Goal: Task Accomplishment & Management: Use online tool/utility

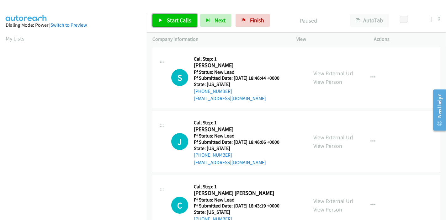
click at [181, 19] on span "Start Calls" at bounding box center [179, 20] width 24 height 7
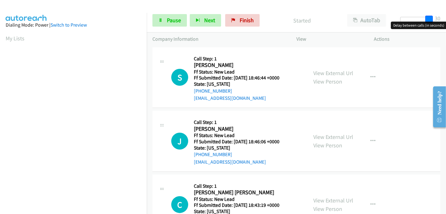
drag, startPoint x: 402, startPoint y: 16, endPoint x: 445, endPoint y: 15, distance: 43.9
click at [445, 15] on div "Start Calls Pause Next Finish Started AutoTab AutoTab 30" at bounding box center [296, 20] width 299 height 24
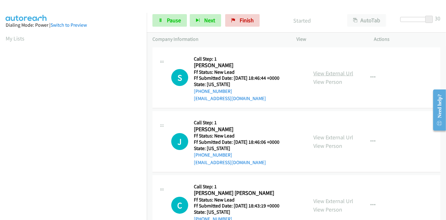
click at [329, 73] on link "View External Url" at bounding box center [333, 73] width 40 height 7
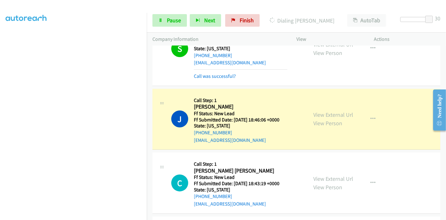
scroll to position [70, 0]
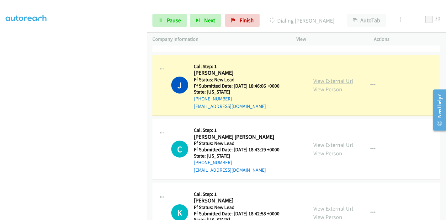
click at [344, 82] on link "View External Url" at bounding box center [333, 80] width 40 height 7
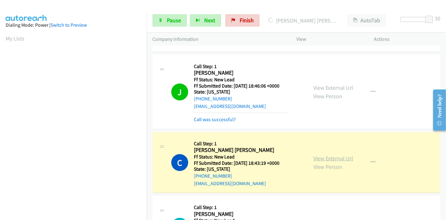
click at [326, 160] on link "View External Url" at bounding box center [333, 158] width 40 height 7
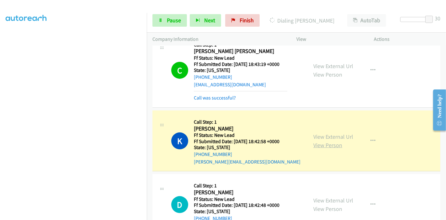
scroll to position [174, 0]
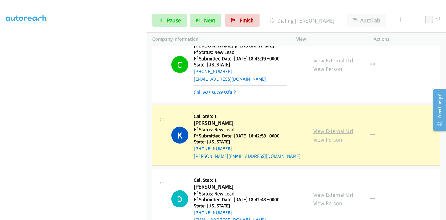
click at [318, 131] on link "View External Url" at bounding box center [333, 130] width 40 height 7
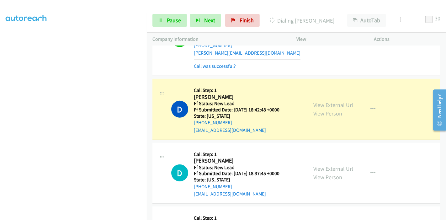
scroll to position [278, 0]
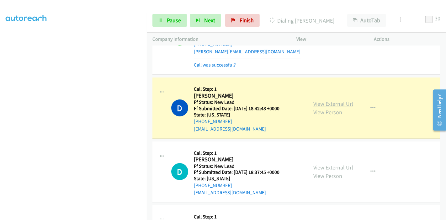
click at [340, 103] on link "View External Url" at bounding box center [333, 103] width 40 height 7
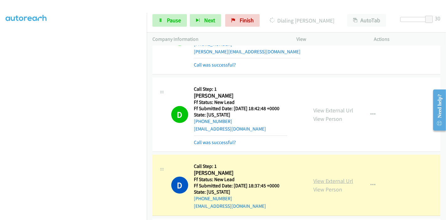
click at [338, 180] on link "View External Url" at bounding box center [333, 180] width 40 height 7
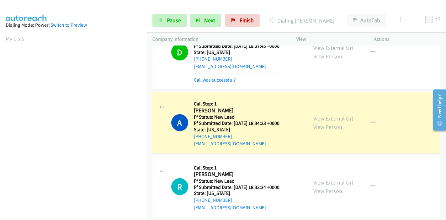
scroll to position [453, 0]
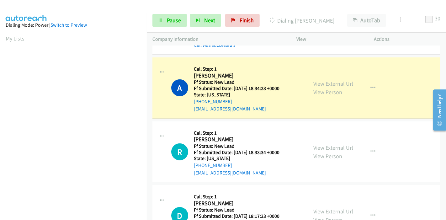
click at [326, 82] on link "View External Url" at bounding box center [333, 83] width 40 height 7
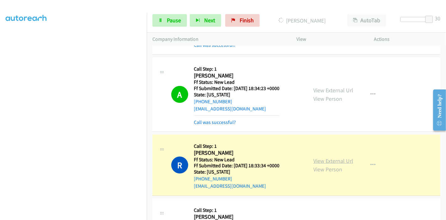
click at [313, 158] on link "View External Url" at bounding box center [333, 160] width 40 height 7
click at [164, 20] on link "Pause" at bounding box center [169, 20] width 34 height 13
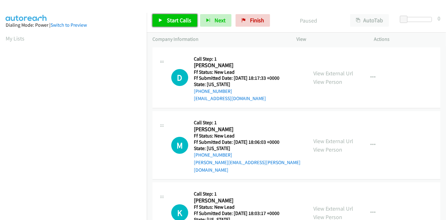
click at [165, 22] on link "Start Calls" at bounding box center [174, 20] width 45 height 13
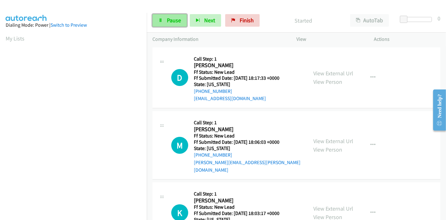
click at [168, 19] on span "Pause" at bounding box center [174, 20] width 14 height 7
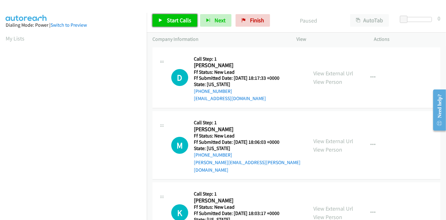
click at [168, 19] on span "Start Calls" at bounding box center [179, 20] width 24 height 7
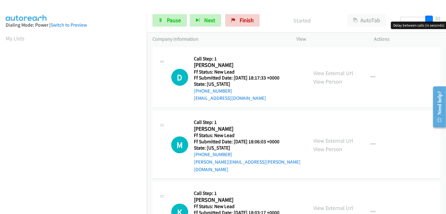
drag, startPoint x: 403, startPoint y: 19, endPoint x: 445, endPoint y: 23, distance: 42.5
click at [445, 23] on body "Start Calls Pause Next Finish Started AutoTab AutoTab 30 Company Information In…" at bounding box center [223, 15] width 446 height 30
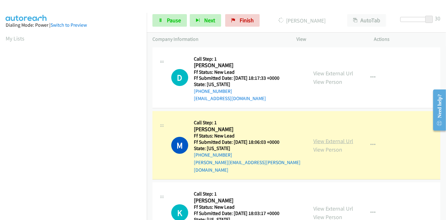
click at [337, 137] on link "View External Url" at bounding box center [333, 140] width 40 height 7
drag, startPoint x: 171, startPoint y: 19, endPoint x: 166, endPoint y: 21, distance: 5.6
click at [171, 20] on span "Pause" at bounding box center [174, 20] width 14 height 7
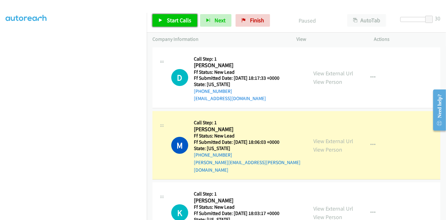
click at [169, 19] on span "Start Calls" at bounding box center [179, 20] width 24 height 7
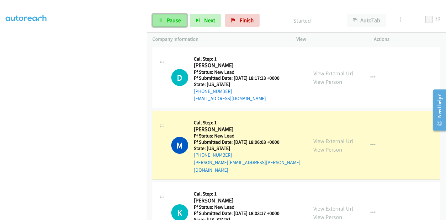
click at [176, 18] on span "Pause" at bounding box center [174, 20] width 14 height 7
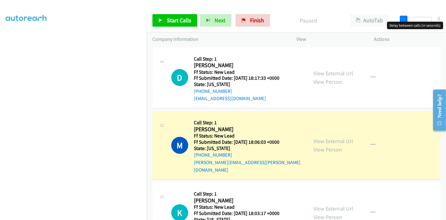
drag, startPoint x: 429, startPoint y: 17, endPoint x: 347, endPoint y: 19, distance: 81.6
click at [352, 22] on div "Start Calls Pause Next Finish Paused AutoTab AutoTab 0" at bounding box center [296, 20] width 299 height 24
click at [176, 19] on span "Start Calls" at bounding box center [179, 20] width 24 height 7
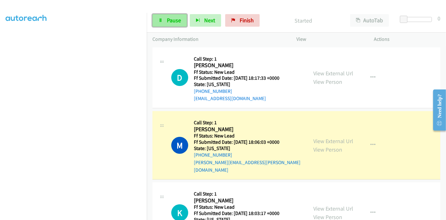
click at [176, 19] on span "Pause" at bounding box center [174, 20] width 14 height 7
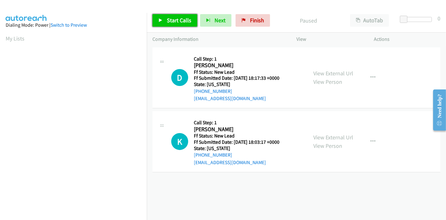
click at [169, 16] on link "Start Calls" at bounding box center [174, 20] width 45 height 13
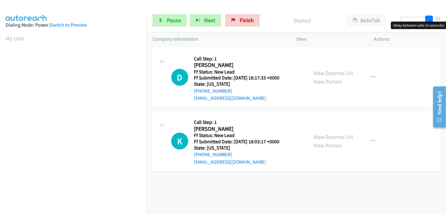
drag, startPoint x: 402, startPoint y: 18, endPoint x: 445, endPoint y: 16, distance: 43.6
click at [445, 16] on div "Start Calls Pause Next Finish Started AutoTab AutoTab 30" at bounding box center [296, 20] width 299 height 24
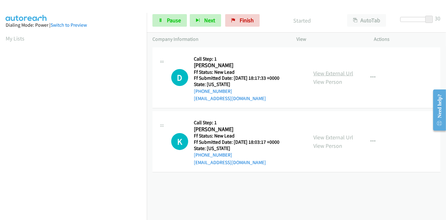
click at [347, 71] on link "View External Url" at bounding box center [333, 73] width 40 height 7
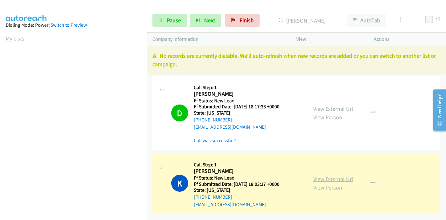
click at [316, 177] on link "View External Url" at bounding box center [333, 178] width 40 height 7
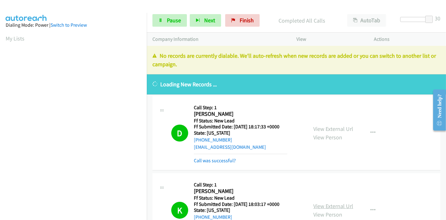
scroll to position [132, 0]
click at [168, 16] on link "Pause" at bounding box center [169, 20] width 34 height 13
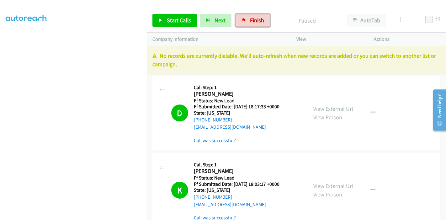
drag, startPoint x: 250, startPoint y: 20, endPoint x: 308, endPoint y: 3, distance: 60.9
click at [250, 20] on span "Finish" at bounding box center [257, 20] width 14 height 7
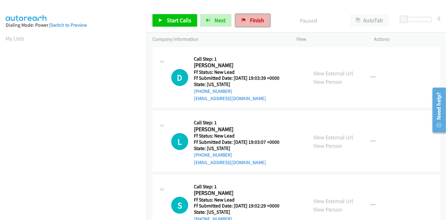
click at [250, 18] on span "Finish" at bounding box center [257, 20] width 14 height 7
